Goal: Download file/media

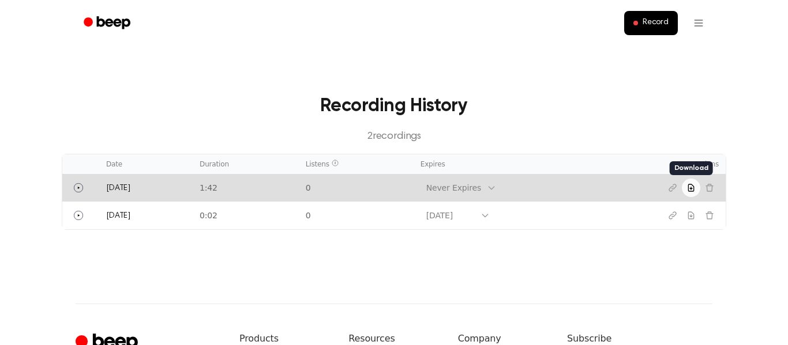
click at [693, 191] on icon "Download recording" at bounding box center [690, 188] width 5 height 7
click at [685, 185] on button "Download recording" at bounding box center [691, 188] width 18 height 18
click at [667, 193] on button "Copy link" at bounding box center [672, 188] width 18 height 18
click at [70, 189] on button "Play" at bounding box center [78, 188] width 18 height 18
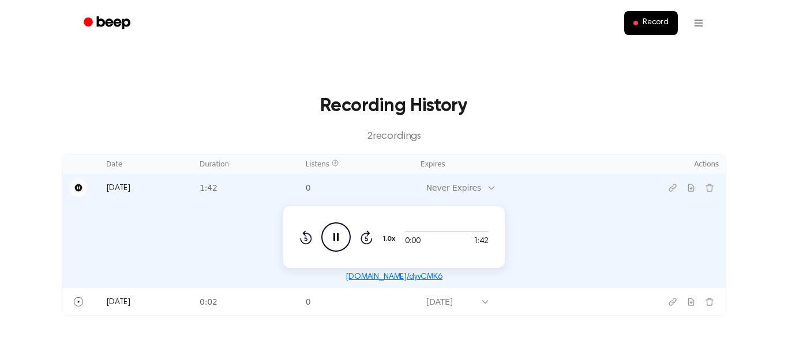
click at [73, 184] on button "Pause" at bounding box center [78, 188] width 18 height 18
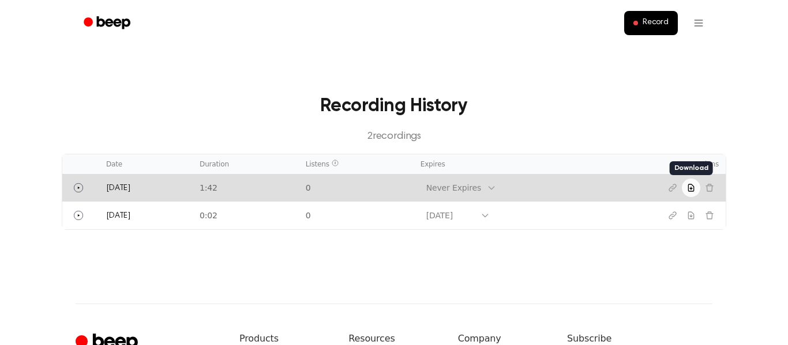
click at [690, 193] on button "Download recording" at bounding box center [691, 188] width 18 height 18
click at [675, 187] on icon "Copy link" at bounding box center [672, 187] width 9 height 9
